Goal: Navigation & Orientation: Find specific page/section

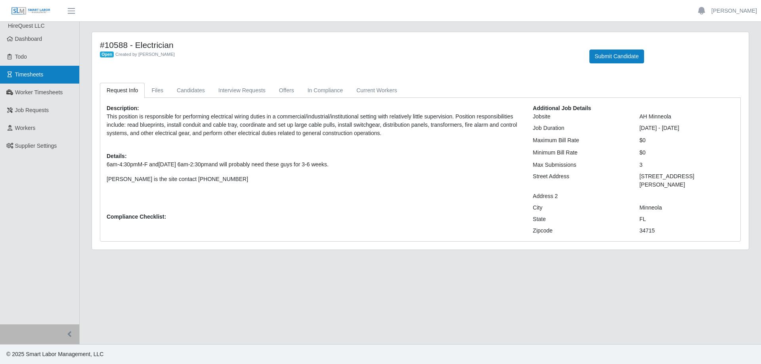
click at [31, 72] on span "Timesheets" at bounding box center [29, 74] width 29 height 6
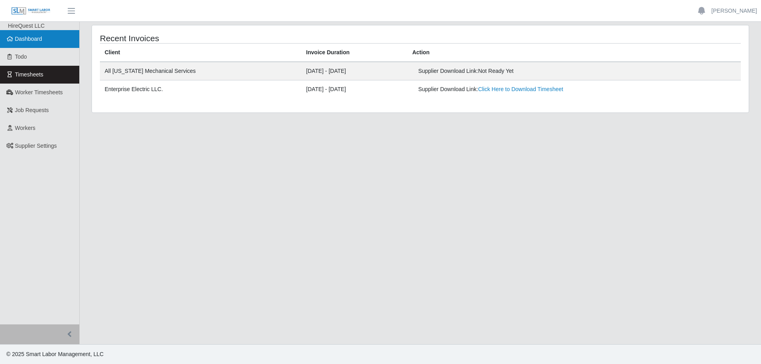
click at [30, 39] on span "Dashboard" at bounding box center [28, 39] width 27 height 6
